Goal: Navigation & Orientation: Find specific page/section

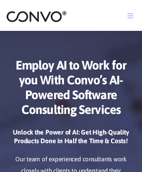
scroll to position [4112, 0]
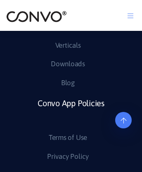
scroll to position [1006, 0]
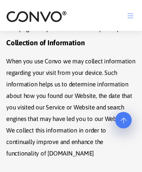
click at [36, 16] on img at bounding box center [36, 16] width 61 height 13
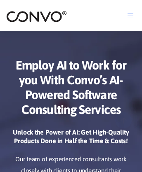
scroll to position [3823, 0]
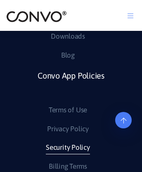
click at [68, 155] on link "Security Policy" at bounding box center [68, 148] width 44 height 13
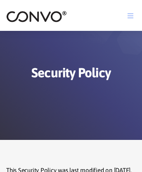
scroll to position [2944, 0]
